Goal: Information Seeking & Learning: Learn about a topic

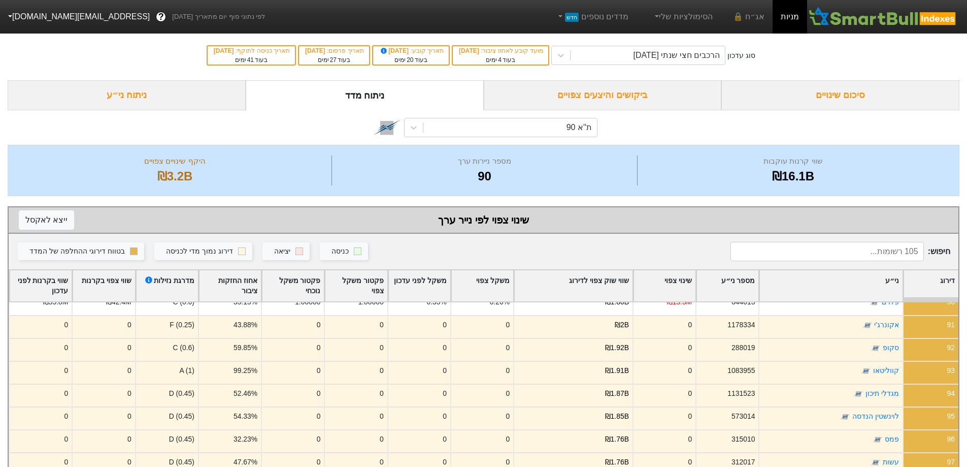
click at [841, 102] on div "סיכום שינויים" at bounding box center [840, 95] width 238 height 30
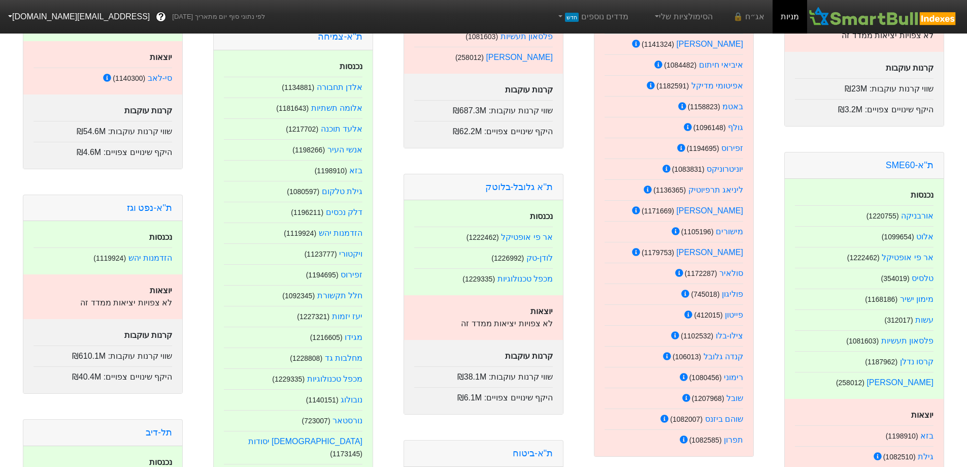
scroll to position [558, 0]
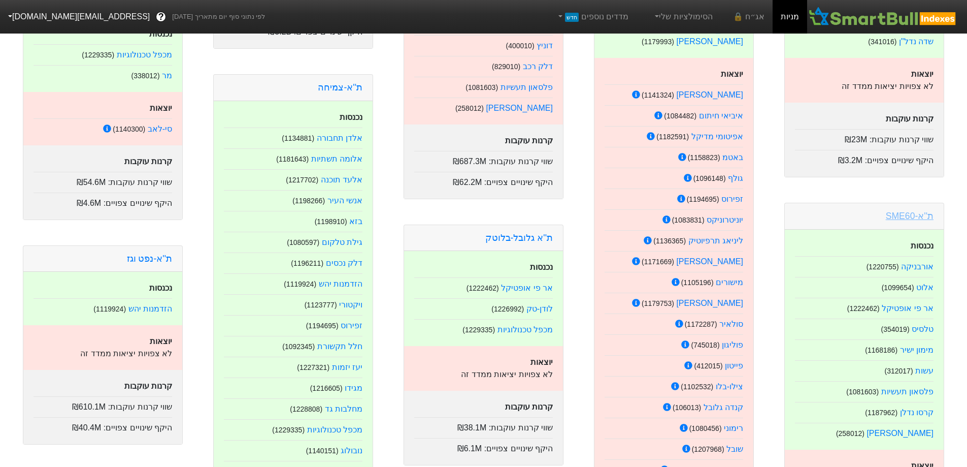
click at [913, 211] on link "ת''א-SME60" at bounding box center [910, 216] width 48 height 10
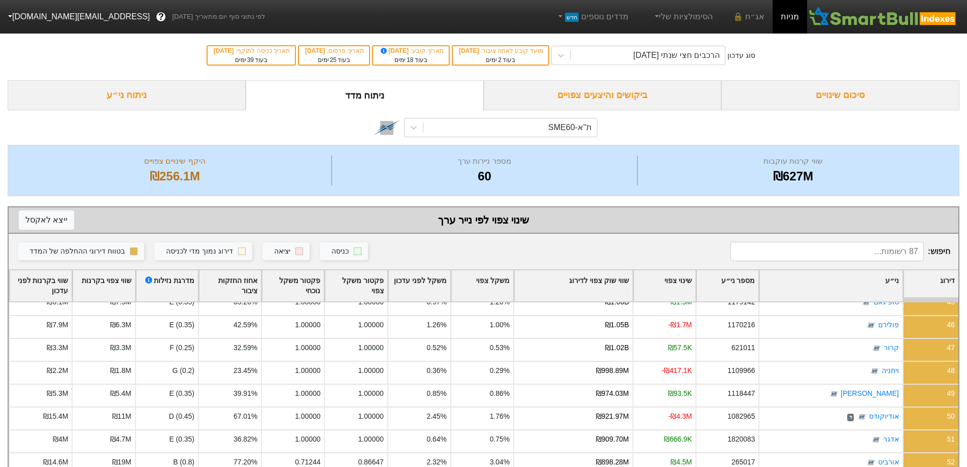
click at [133, 96] on div "ניתוח ני״ע" at bounding box center [127, 95] width 238 height 30
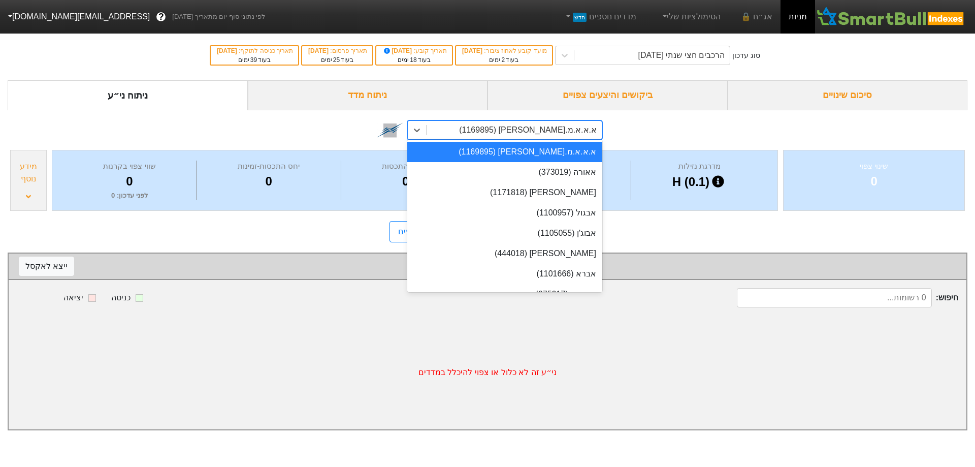
click at [513, 124] on div "א.א.א.מ.[PERSON_NAME] (1169895)" at bounding box center [513, 130] width 175 height 18
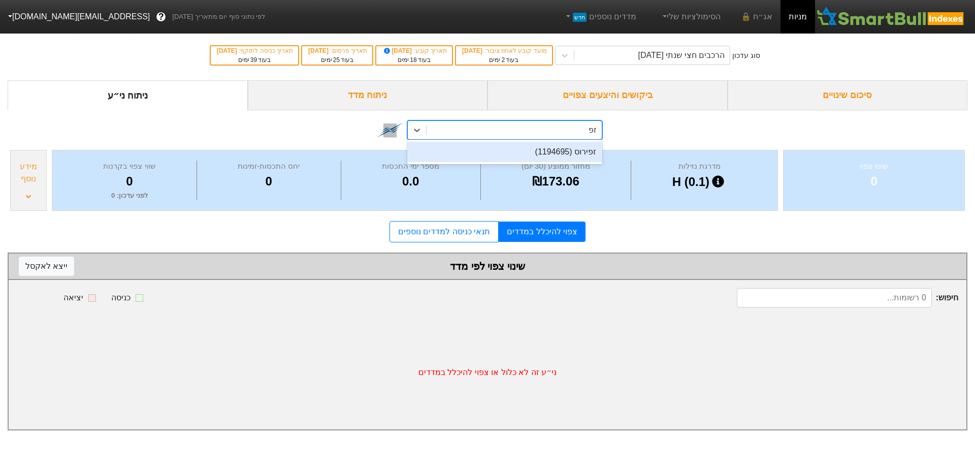
type input "זפיר"
click at [534, 154] on div "זפירוס (1194695)" at bounding box center [504, 152] width 195 height 20
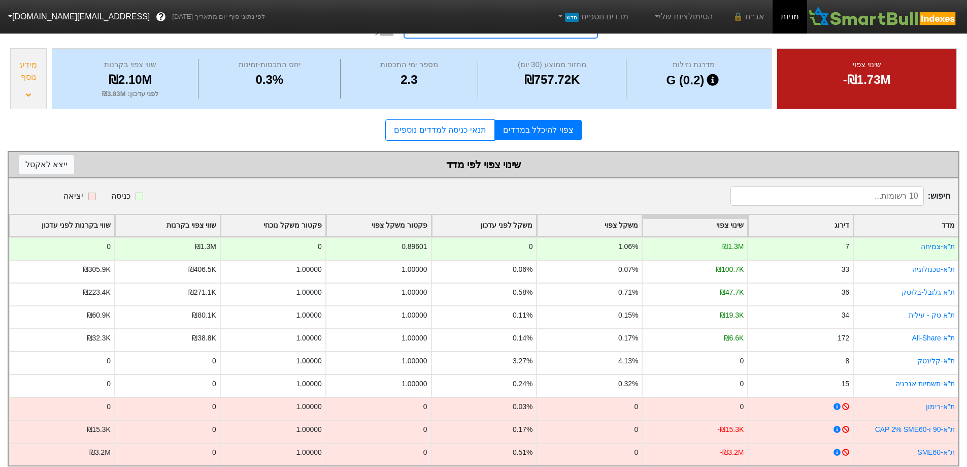
scroll to position [119, 0]
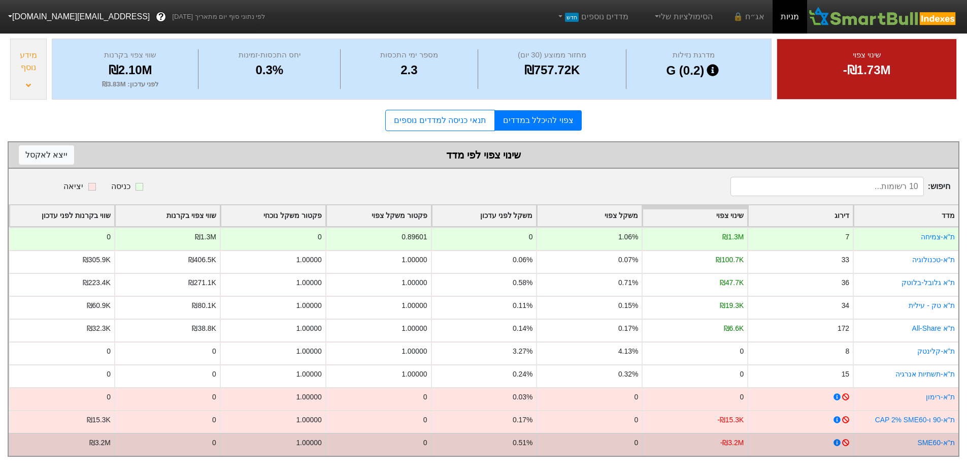
click at [845, 439] on icon at bounding box center [845, 442] width 7 height 7
click at [833, 437] on div at bounding box center [840, 442] width 17 height 11
click at [846, 439] on icon at bounding box center [845, 442] width 7 height 7
click at [836, 439] on icon at bounding box center [837, 442] width 7 height 7
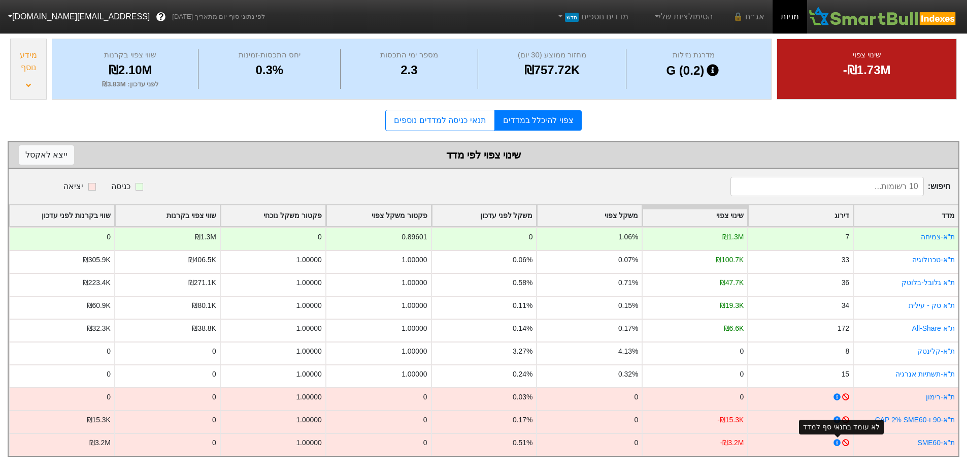
click at [846, 419] on div "לא עומד בתנאי סף למדד" at bounding box center [841, 426] width 85 height 15
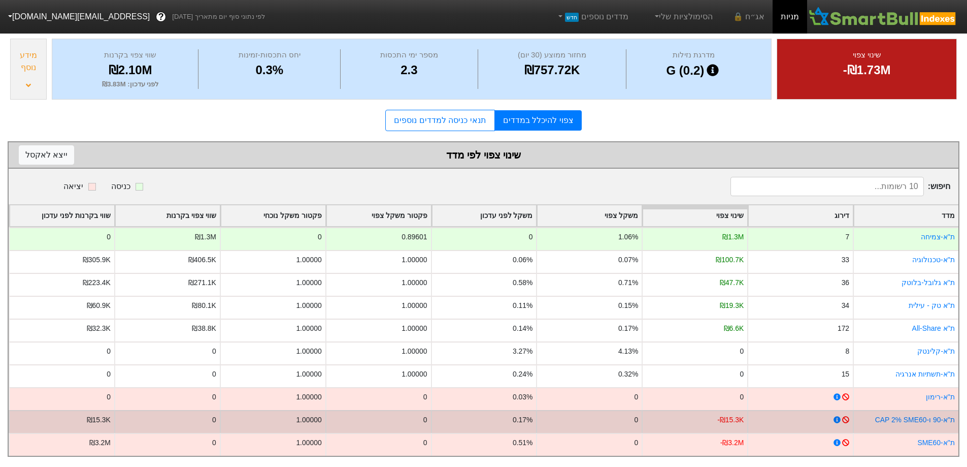
click at [846, 416] on icon at bounding box center [845, 419] width 7 height 7
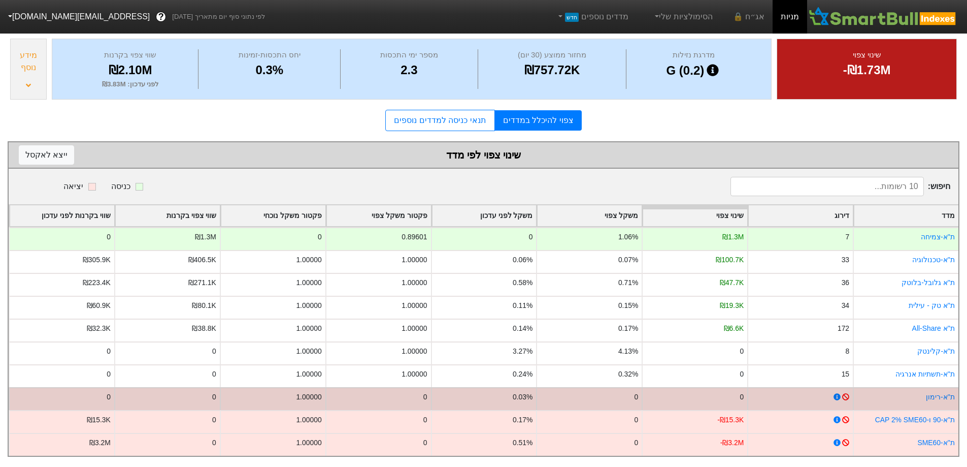
click at [849, 393] on icon at bounding box center [845, 396] width 7 height 7
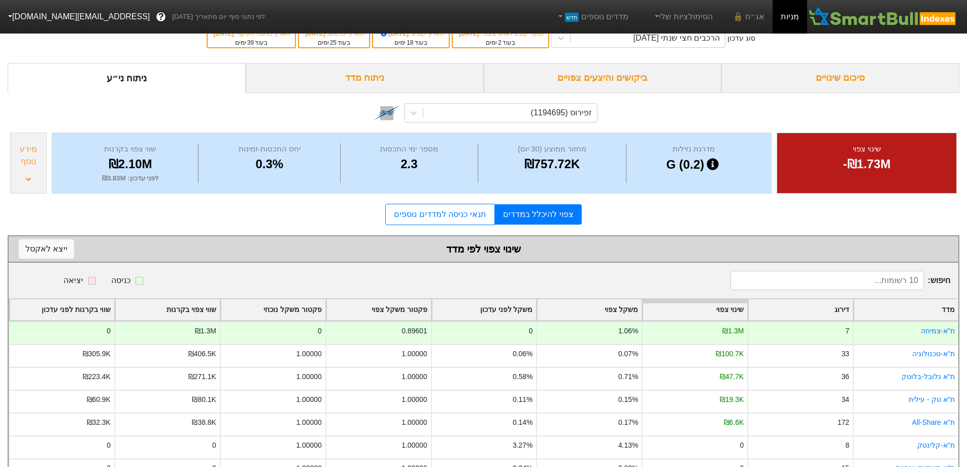
scroll to position [0, 0]
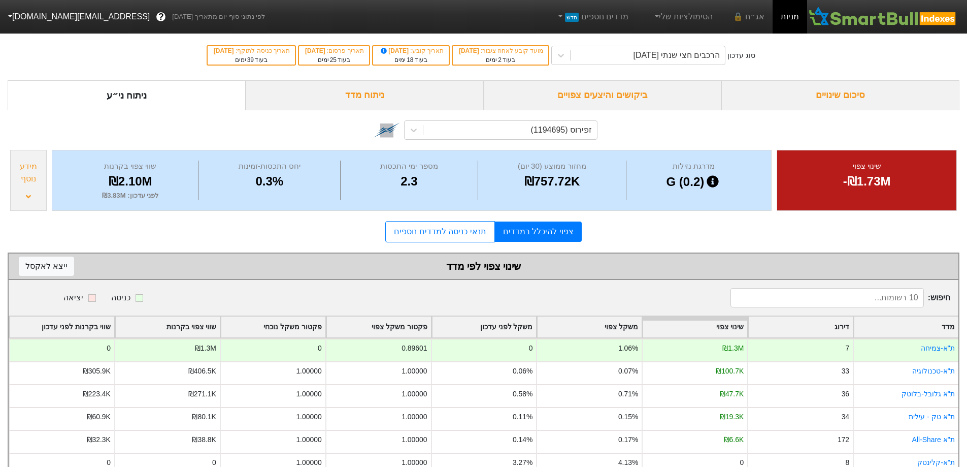
click at [22, 203] on div "מידע נוסף" at bounding box center [28, 180] width 37 height 61
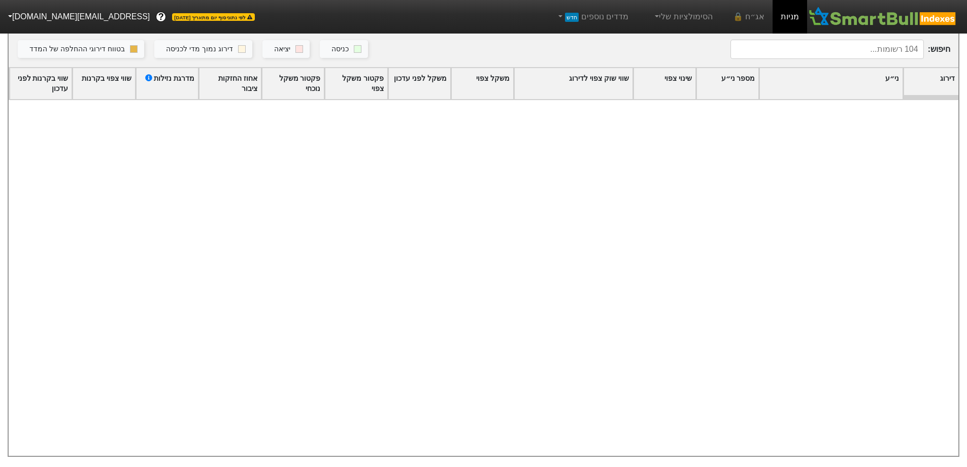
scroll to position [1625, 0]
